Goal: Task Accomplishment & Management: Manage account settings

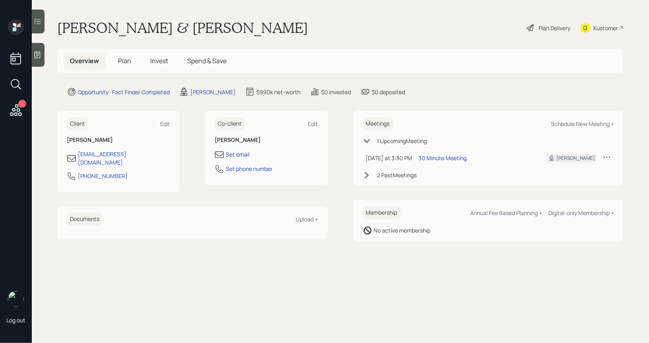
click at [121, 61] on span "Plan" at bounding box center [124, 60] width 13 height 9
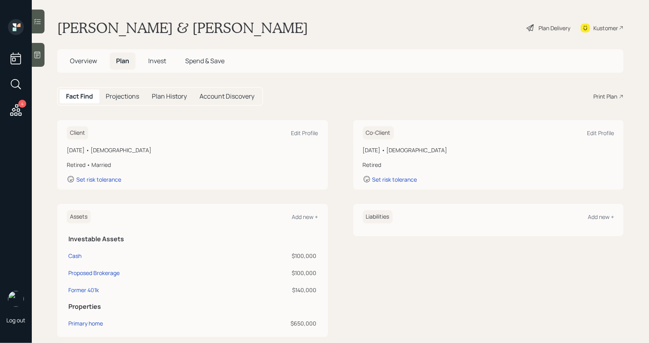
click at [548, 25] on div "Plan Delivery" at bounding box center [554, 28] width 32 height 8
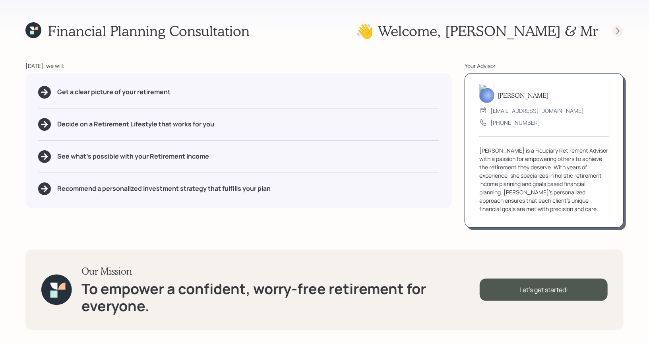
click at [621, 31] on icon at bounding box center [618, 31] width 8 height 8
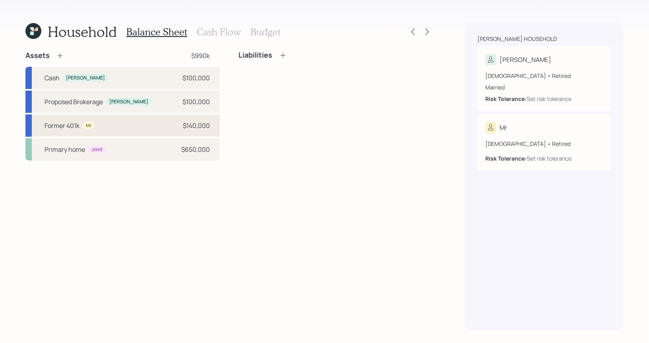
click at [139, 123] on div "Former 401k Mr $140,000" at bounding box center [122, 125] width 194 height 22
select select "company_sponsored"
select select "balanced"
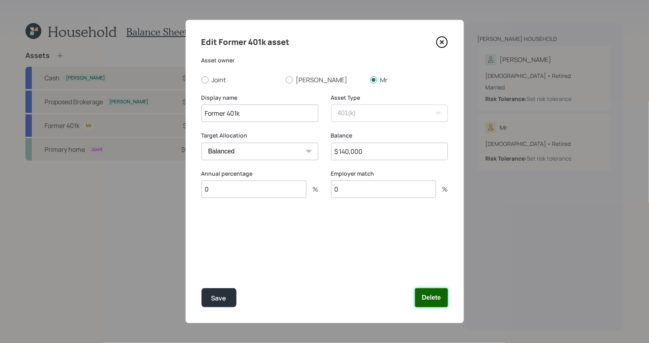
click at [441, 299] on button "Delete" at bounding box center [431, 297] width 33 height 19
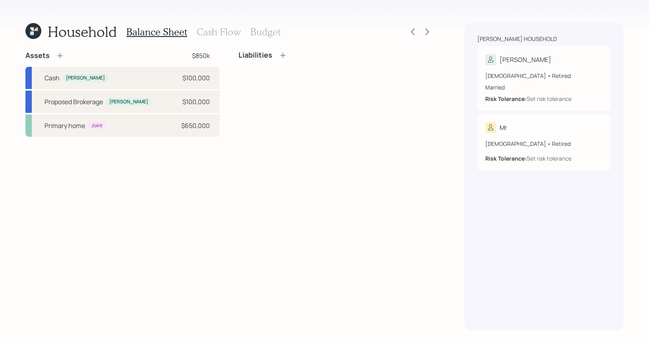
click at [213, 33] on h3 "Cash Flow" at bounding box center [219, 32] width 44 height 12
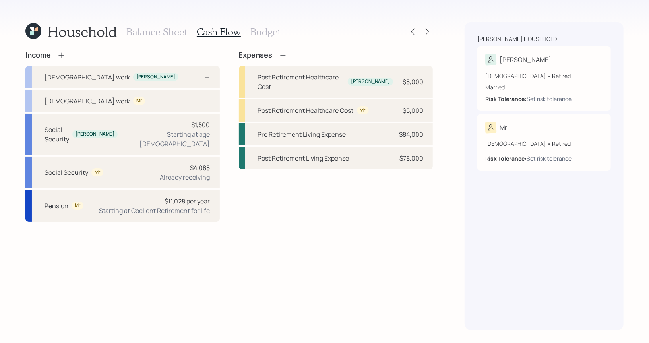
click at [62, 55] on icon at bounding box center [61, 55] width 8 height 8
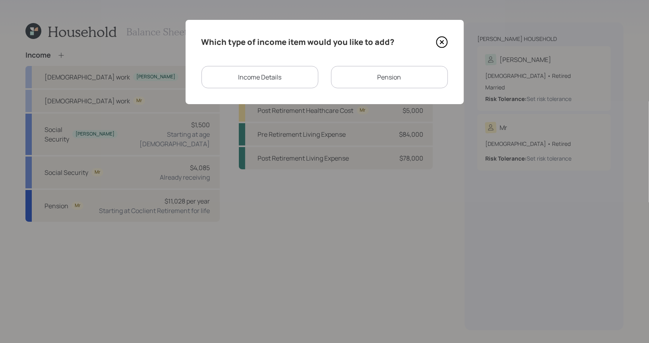
click at [290, 77] on div "Income Details" at bounding box center [259, 77] width 117 height 22
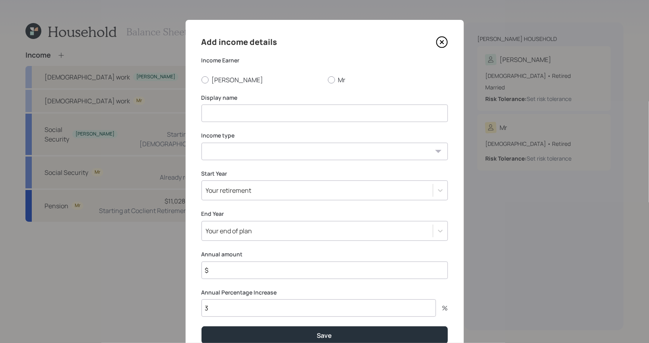
click at [242, 114] on input at bounding box center [324, 112] width 246 height 17
type input "Annuity"
click at [332, 80] on div at bounding box center [331, 79] width 7 height 7
click at [328, 80] on input "Mr" at bounding box center [327, 79] width 0 height 0
radio input "true"
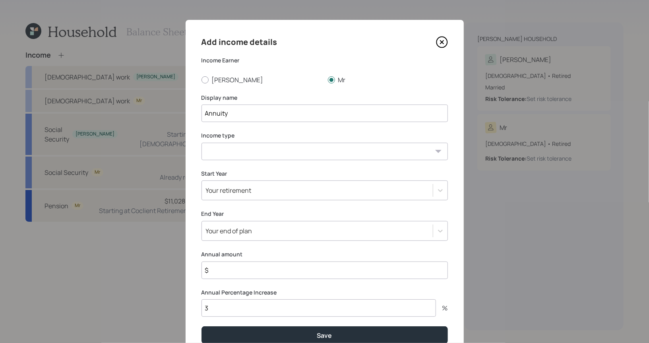
click at [270, 151] on select "[DEMOGRAPHIC_DATA] work [DEMOGRAPHIC_DATA] work Self employment Other" at bounding box center [324, 151] width 246 height 17
select select "other"
click at [201, 143] on select "[DEMOGRAPHIC_DATA] work [DEMOGRAPHIC_DATA] work Self employment Other" at bounding box center [324, 151] width 246 height 17
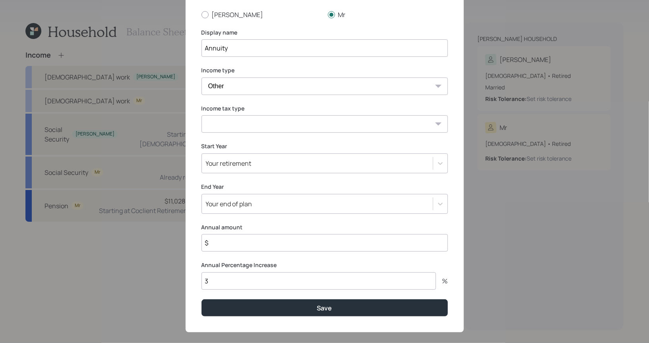
scroll to position [74, 0]
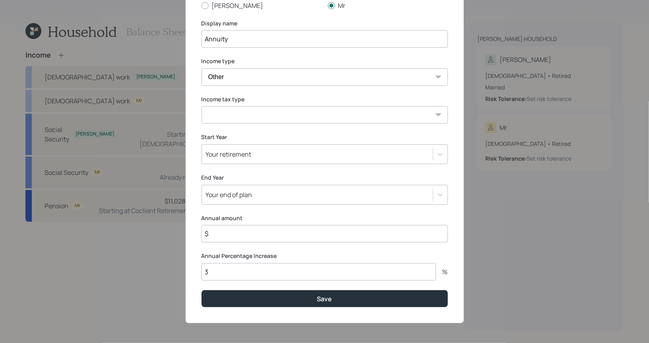
click at [251, 118] on select "Tax-free Earned Self Employment Alimony Royalties Pension / Annuity Interest Di…" at bounding box center [324, 114] width 246 height 17
select select "pension_annuity"
click at [201, 106] on select "Tax-free Earned Self Employment Alimony Royalties Pension / Annuity Interest Di…" at bounding box center [324, 114] width 246 height 17
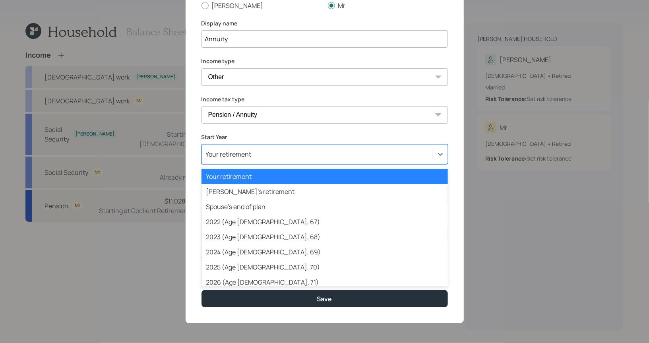
click at [253, 159] on div "Your retirement" at bounding box center [317, 154] width 231 height 14
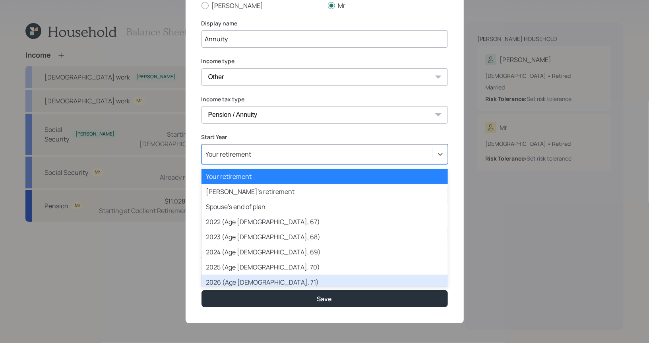
click at [237, 280] on div "2026 (Age [DEMOGRAPHIC_DATA], 71)" at bounding box center [324, 282] width 246 height 15
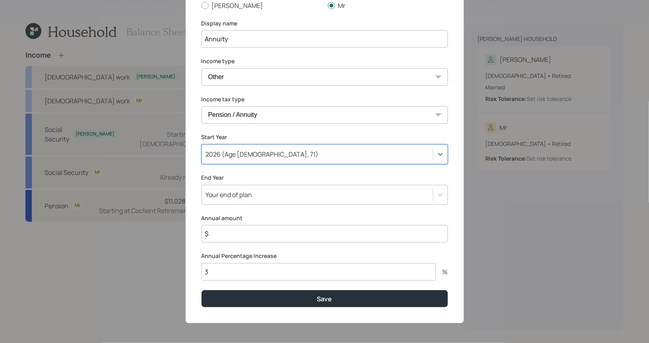
click at [231, 229] on input "$" at bounding box center [324, 233] width 246 height 17
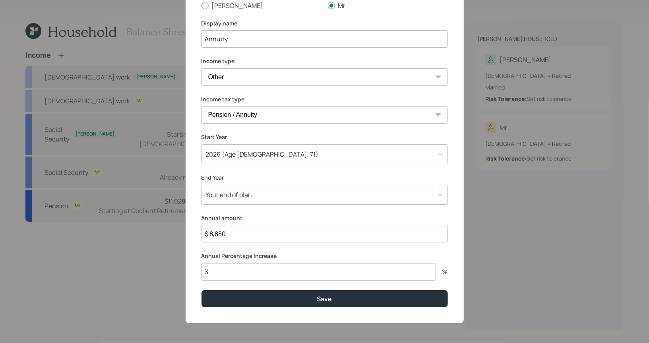
type input "$ 8,880"
click at [222, 276] on input "3" at bounding box center [318, 271] width 234 height 17
type input "0"
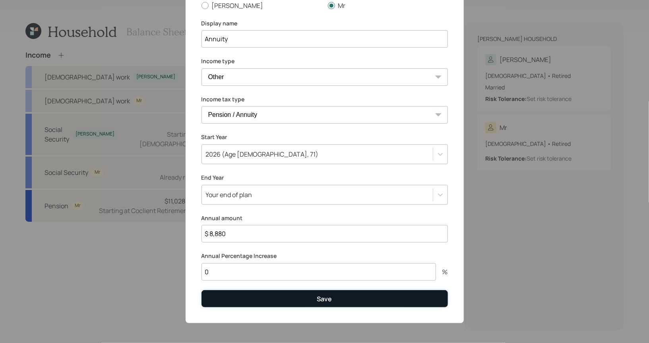
click at [249, 301] on button "Save" at bounding box center [324, 298] width 246 height 17
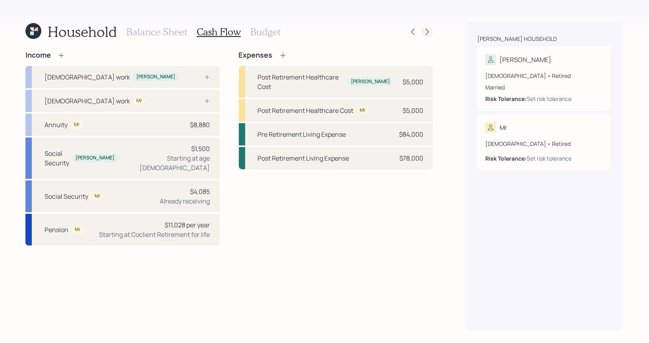
click at [426, 31] on icon at bounding box center [427, 32] width 8 height 8
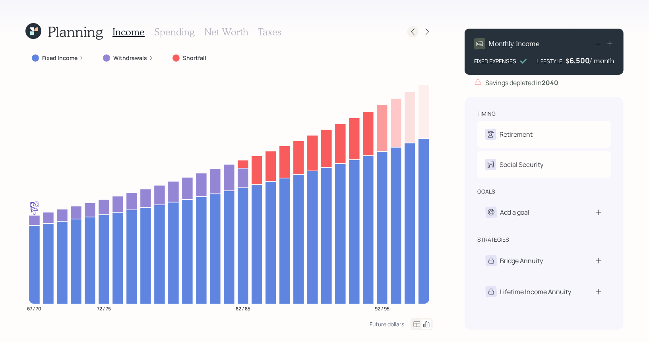
click at [414, 31] on icon at bounding box center [413, 32] width 8 height 8
